Goal: Information Seeking & Learning: Learn about a topic

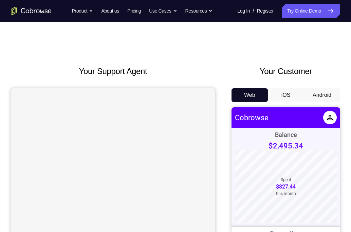
scroll to position [34, 0]
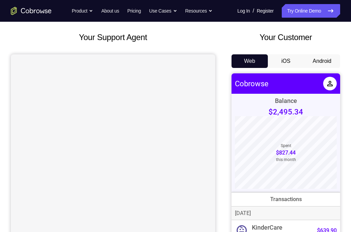
click at [318, 64] on button "Android" at bounding box center [322, 61] width 36 height 14
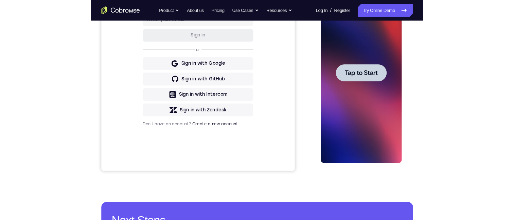
scroll to position [0, 0]
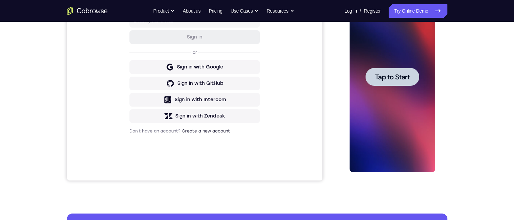
click at [351, 83] on div at bounding box center [393, 77] width 54 height 18
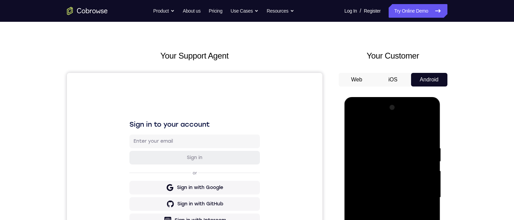
scroll to position [113, 0]
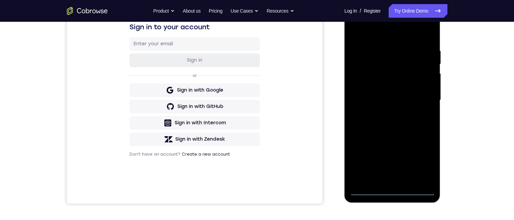
click at [351, 186] on div at bounding box center [393, 100] width 86 height 190
click at [351, 189] on div at bounding box center [393, 100] width 86 height 190
click at [351, 144] on div at bounding box center [393, 100] width 86 height 190
click at [351, 162] on div at bounding box center [393, 100] width 86 height 190
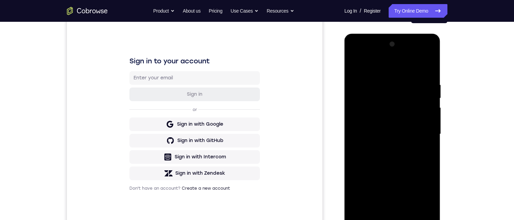
click at [351, 51] on div at bounding box center [393, 134] width 86 height 190
click at [351, 130] on div at bounding box center [393, 134] width 86 height 190
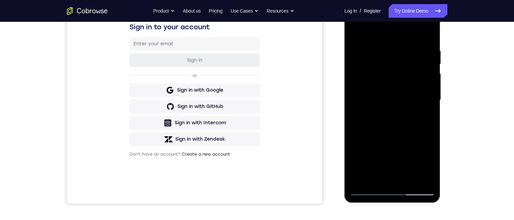
click at [351, 111] on div at bounding box center [393, 100] width 86 height 190
click at [351, 90] on div at bounding box center [393, 100] width 86 height 190
click at [351, 84] on div at bounding box center [393, 100] width 86 height 190
click at [351, 100] on div at bounding box center [393, 100] width 86 height 190
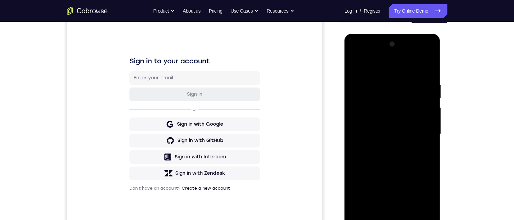
click at [351, 153] on div at bounding box center [393, 134] width 86 height 190
click at [351, 161] on div at bounding box center [393, 134] width 86 height 190
drag, startPoint x: 402, startPoint y: 161, endPoint x: 392, endPoint y: 123, distance: 38.7
click at [351, 123] on div at bounding box center [393, 134] width 86 height 190
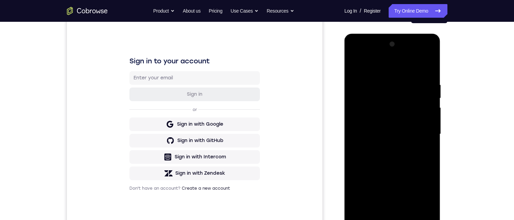
drag, startPoint x: 408, startPoint y: 164, endPoint x: 405, endPoint y: 132, distance: 32.1
click at [351, 132] on div at bounding box center [393, 134] width 86 height 190
click at [351, 131] on div at bounding box center [393, 134] width 86 height 190
click at [351, 135] on div at bounding box center [393, 134] width 86 height 190
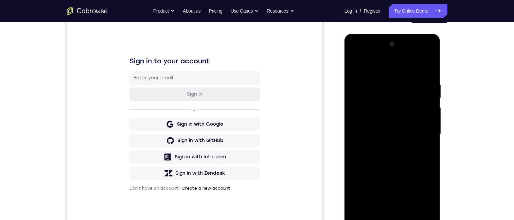
click at [351, 135] on div at bounding box center [393, 134] width 86 height 190
click at [351, 131] on div at bounding box center [393, 134] width 86 height 190
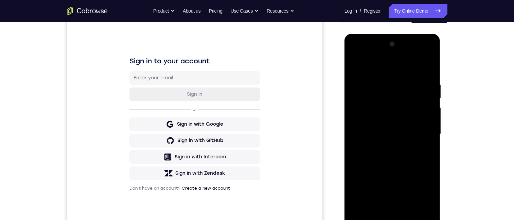
click at [351, 134] on div at bounding box center [393, 134] width 86 height 190
drag, startPoint x: 428, startPoint y: 134, endPoint x: 688, endPoint y: 172, distance: 262.4
click at [351, 134] on div at bounding box center [393, 134] width 86 height 190
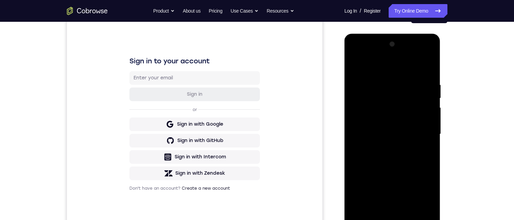
click at [351, 134] on div at bounding box center [393, 134] width 86 height 190
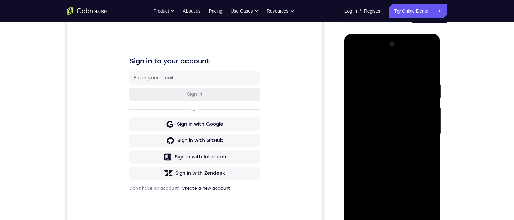
click at [351, 134] on div at bounding box center [393, 134] width 86 height 190
click at [351, 149] on div at bounding box center [393, 134] width 86 height 190
drag, startPoint x: 399, startPoint y: 136, endPoint x: 399, endPoint y: 167, distance: 31.3
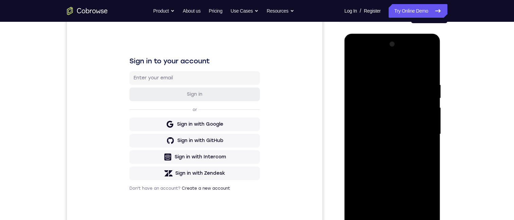
click at [351, 168] on div at bounding box center [393, 134] width 86 height 190
click at [351, 82] on div at bounding box center [393, 134] width 86 height 190
click at [351, 164] on div at bounding box center [393, 134] width 86 height 190
click at [351, 137] on div at bounding box center [393, 134] width 86 height 190
click at [351, 126] on div at bounding box center [393, 134] width 86 height 190
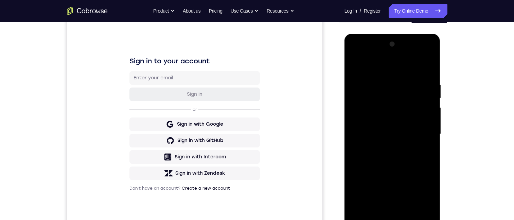
click at [351, 65] on div at bounding box center [393, 134] width 86 height 190
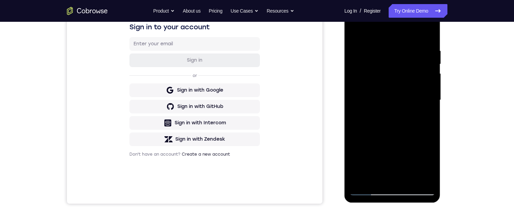
click at [351, 175] on div at bounding box center [393, 100] width 86 height 190
click at [351, 179] on div at bounding box center [393, 100] width 86 height 190
click at [351, 132] on div at bounding box center [393, 100] width 86 height 190
click at [351, 110] on div at bounding box center [393, 100] width 86 height 190
drag, startPoint x: 411, startPoint y: 150, endPoint x: 786, endPoint y: 70, distance: 383.9
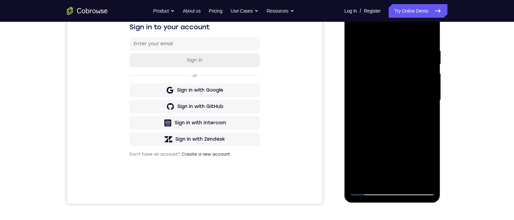
click at [351, 150] on div at bounding box center [393, 100] width 86 height 190
click at [351, 30] on div at bounding box center [393, 100] width 86 height 190
click at [351, 150] on div at bounding box center [393, 100] width 86 height 190
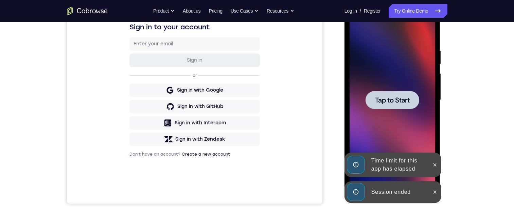
click at [351, 193] on icon at bounding box center [435, 191] width 3 height 3
